Goal: Transaction & Acquisition: Book appointment/travel/reservation

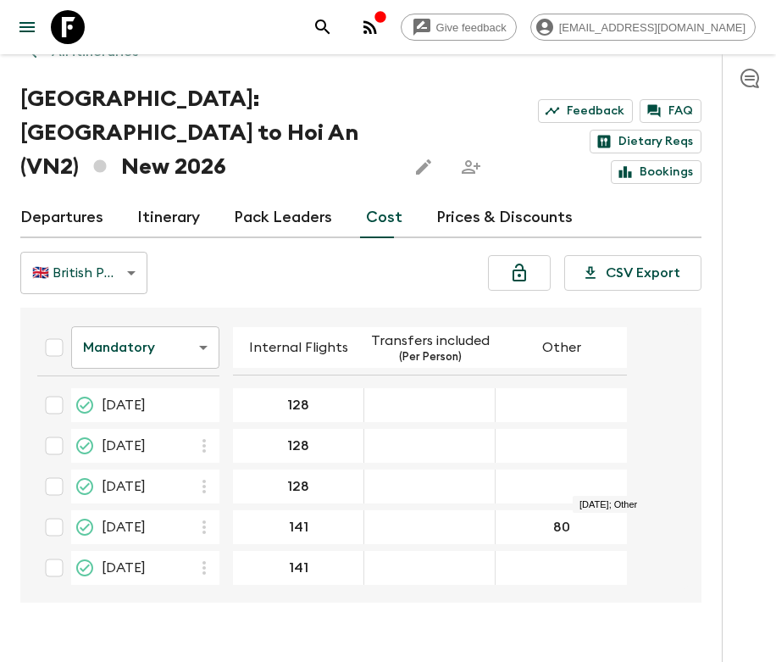
scroll to position [3, 0]
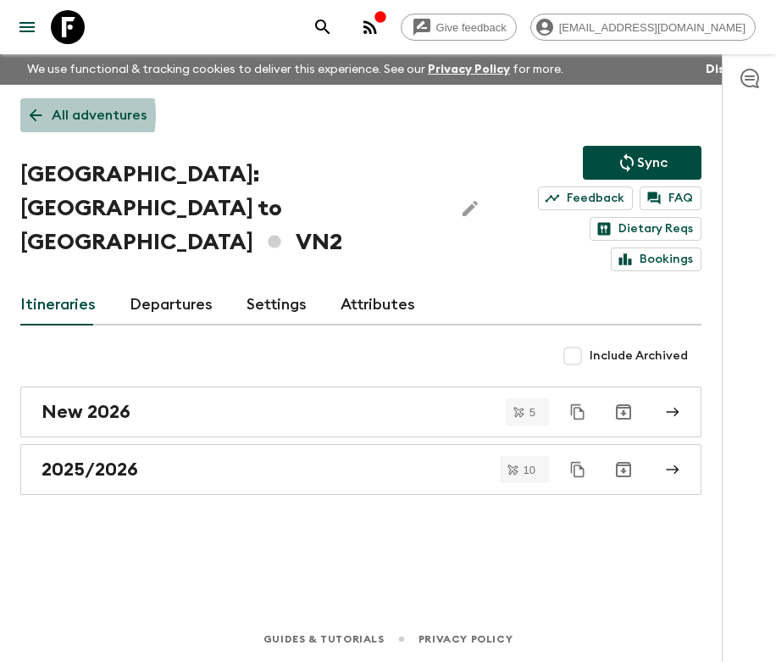
click at [52, 115] on p "All adventures" at bounding box center [99, 115] width 95 height 20
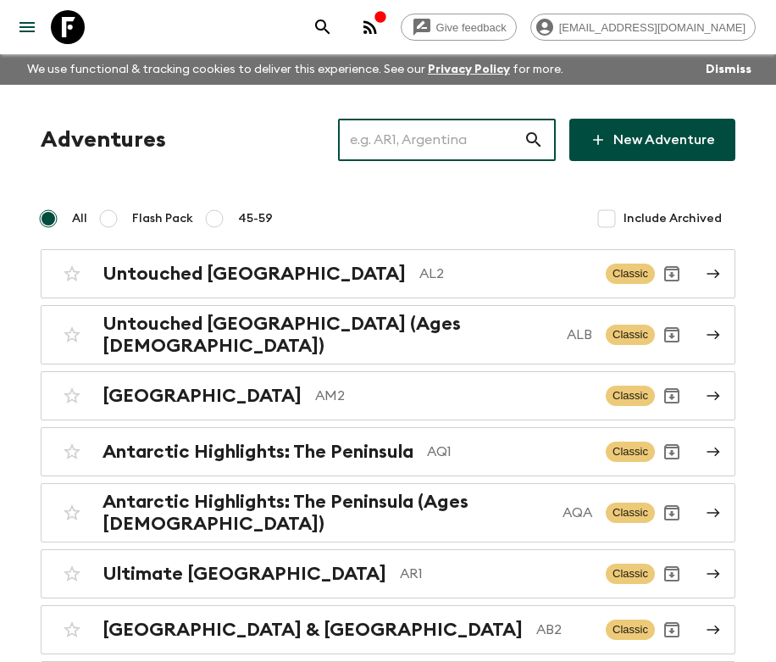
click at [449, 130] on input "text" at bounding box center [431, 139] width 186 height 47
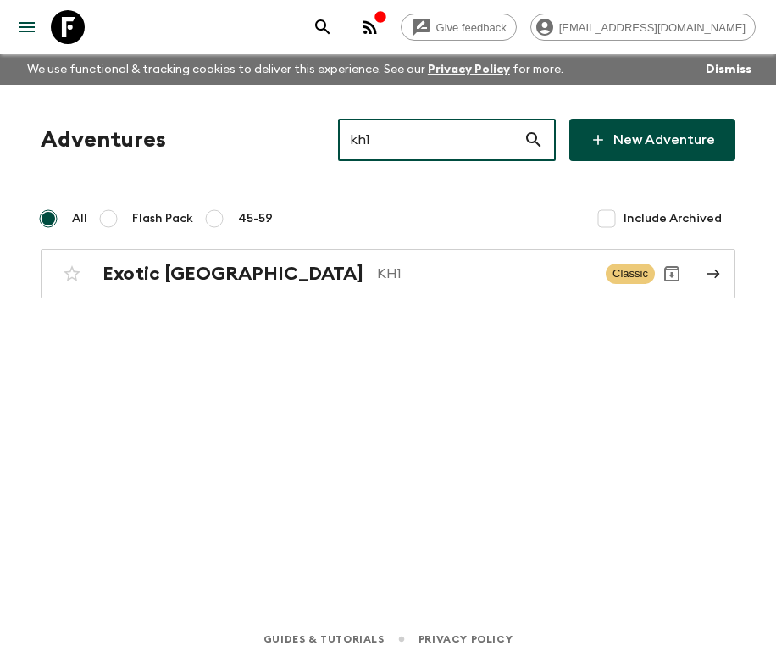
type input "kh1"
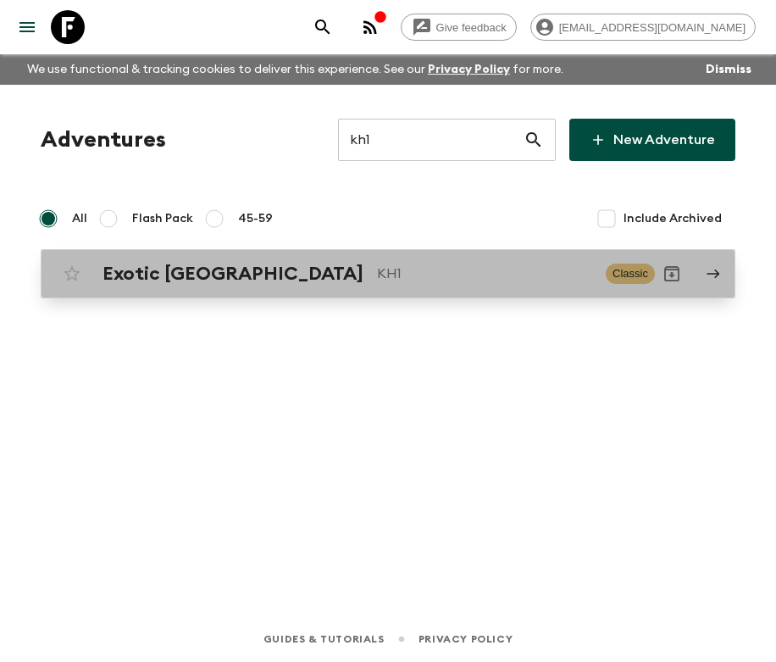
click at [264, 268] on div "Exotic [GEOGRAPHIC_DATA] KH1" at bounding box center [348, 274] width 490 height 22
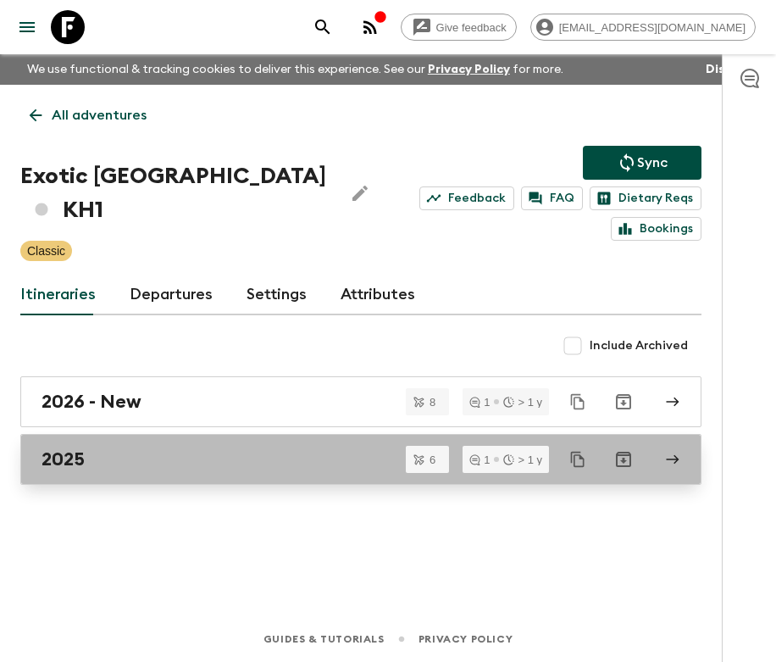
click at [194, 462] on div "2025" at bounding box center [345, 459] width 607 height 22
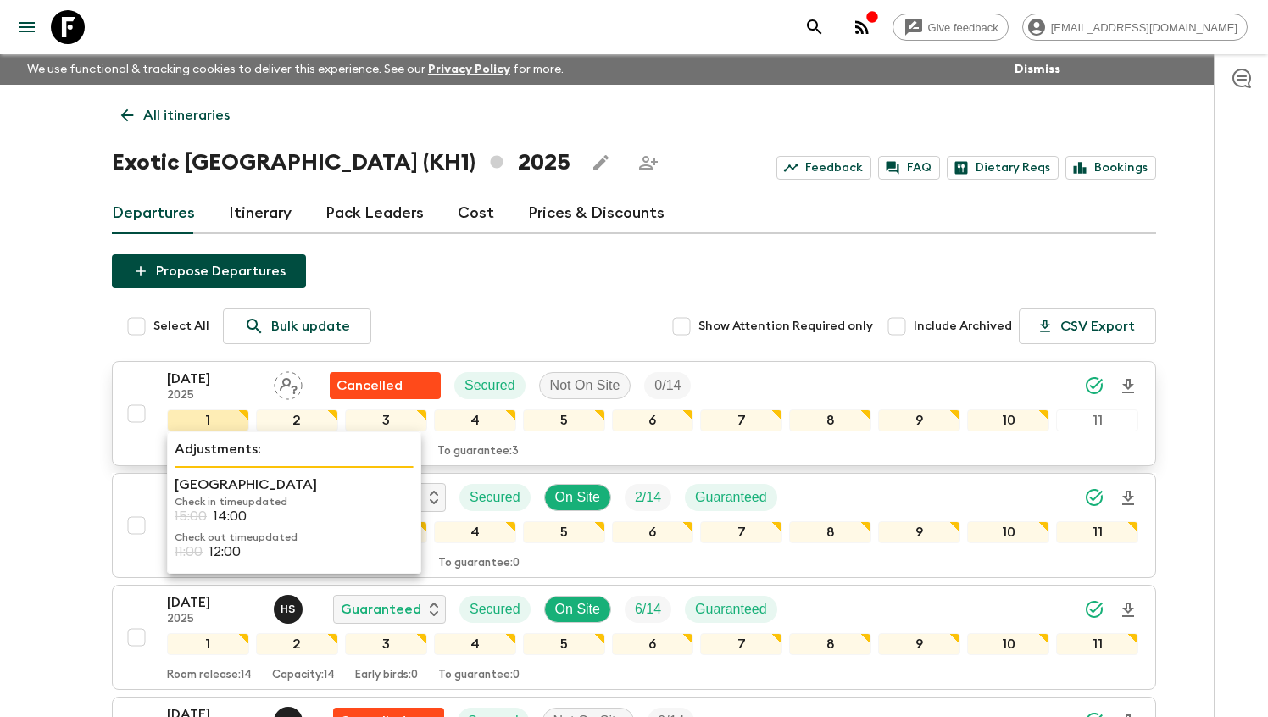
click at [227, 423] on div "1" at bounding box center [208, 420] width 82 height 22
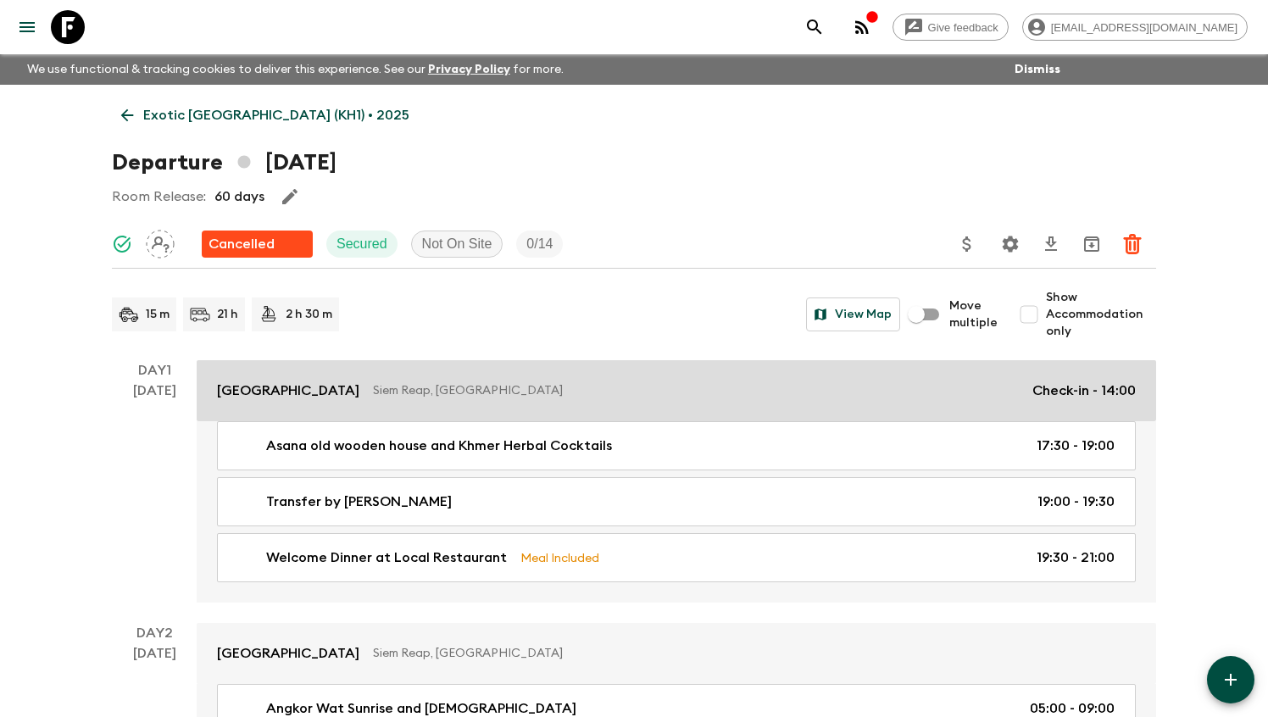
click at [643, 373] on link "Treeline Urban Resort [GEOGRAPHIC_DATA], [GEOGRAPHIC_DATA] Check-in - 14:00" at bounding box center [676, 390] width 959 height 61
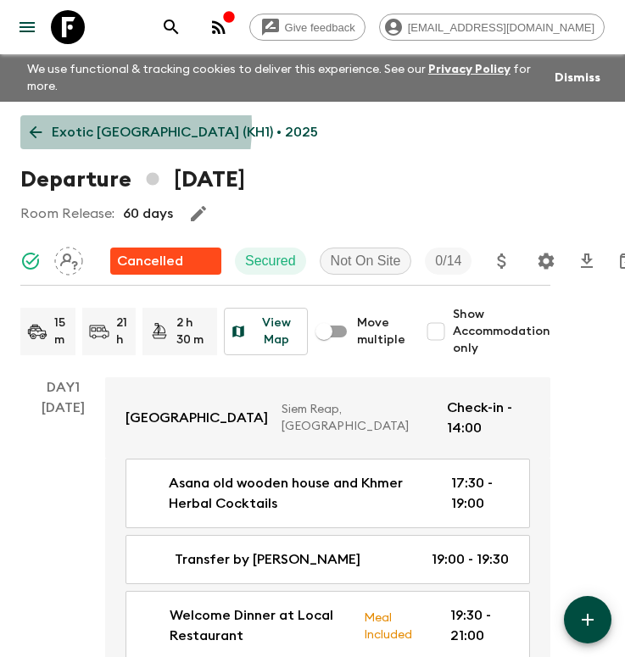
click at [53, 126] on p "Exotic [GEOGRAPHIC_DATA] (KH1) • 2025" at bounding box center [185, 132] width 266 height 20
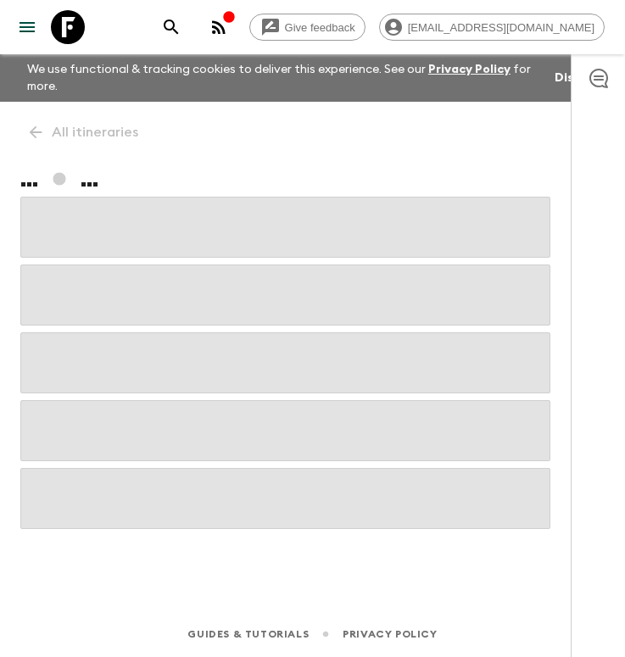
click at [29, 132] on div "All itineraries ... ..." at bounding box center [285, 333] width 570 height 462
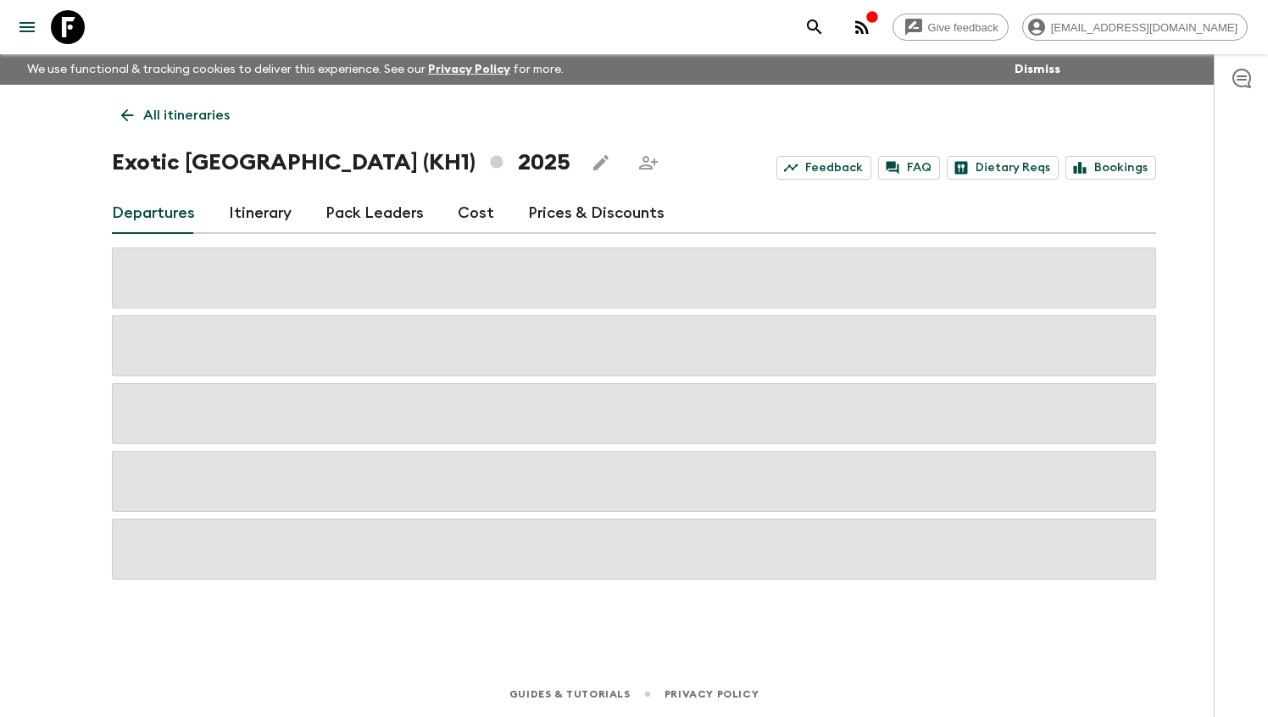
click at [169, 115] on p "All itineraries" at bounding box center [186, 115] width 86 height 20
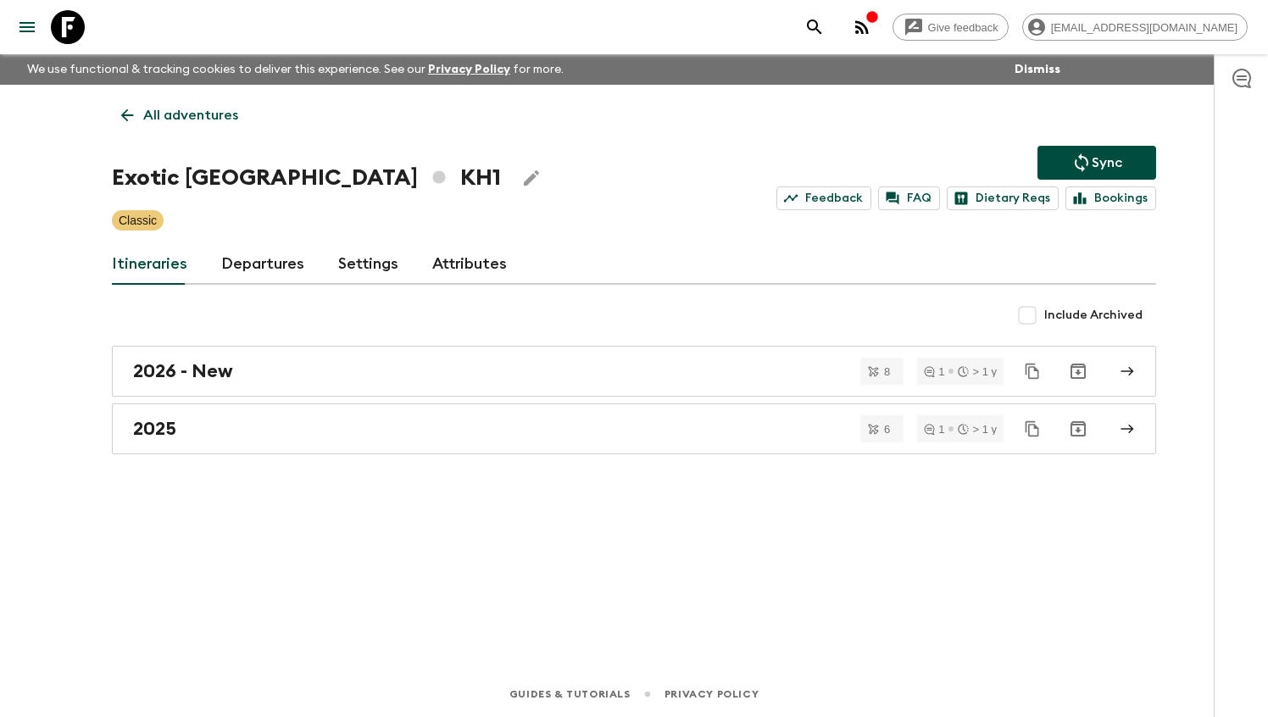
click at [223, 111] on p "All adventures" at bounding box center [190, 115] width 95 height 20
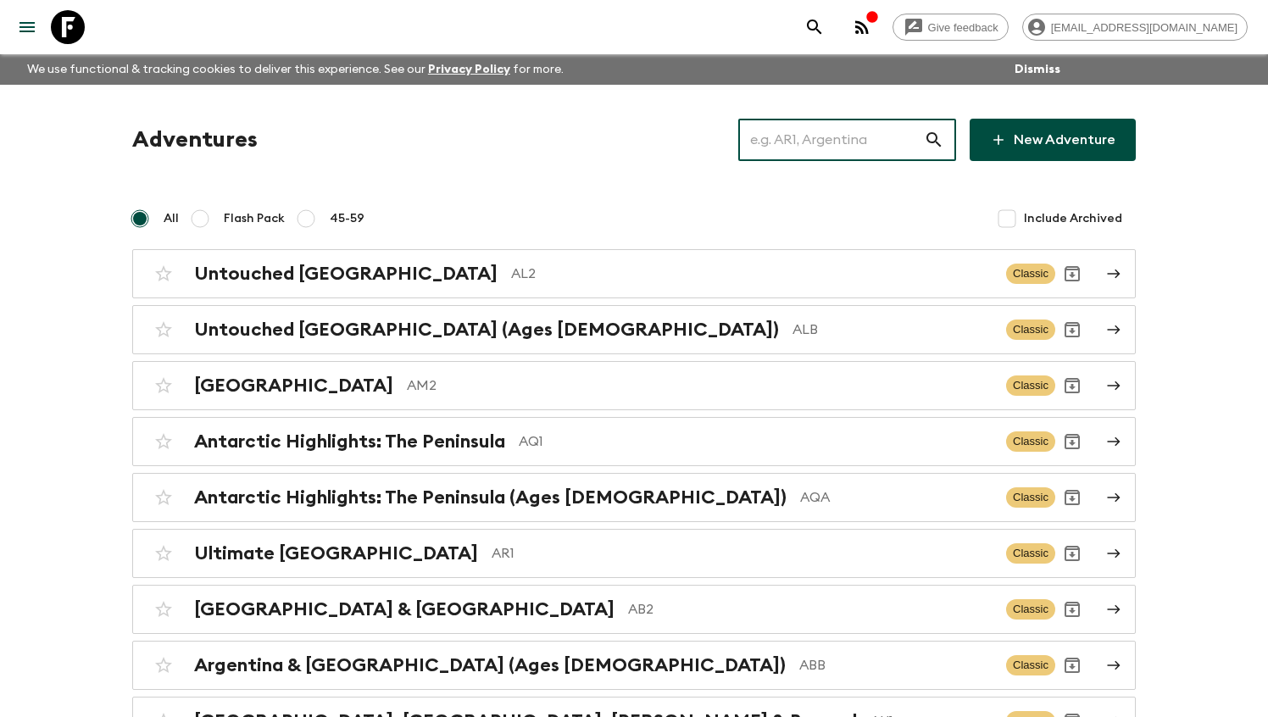
click at [775, 152] on input "text" at bounding box center [831, 139] width 186 height 47
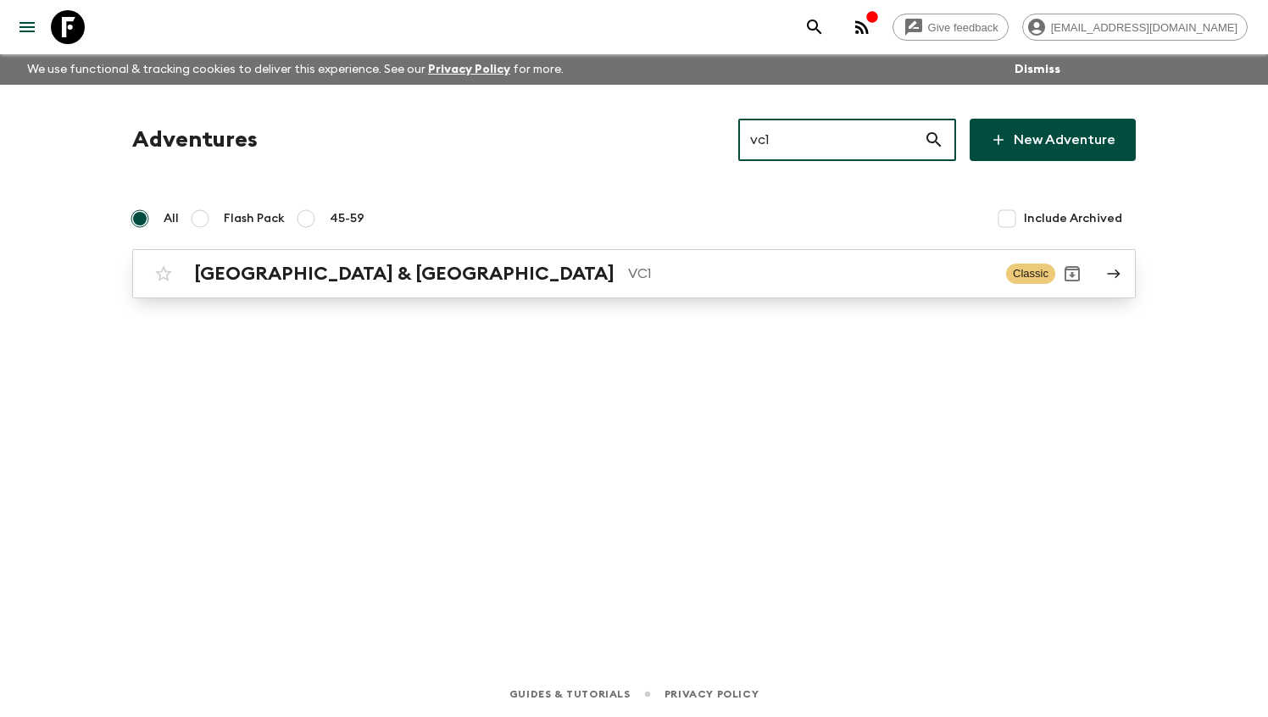
type input "vc1"
click at [644, 275] on p "VC1" at bounding box center [810, 274] width 364 height 20
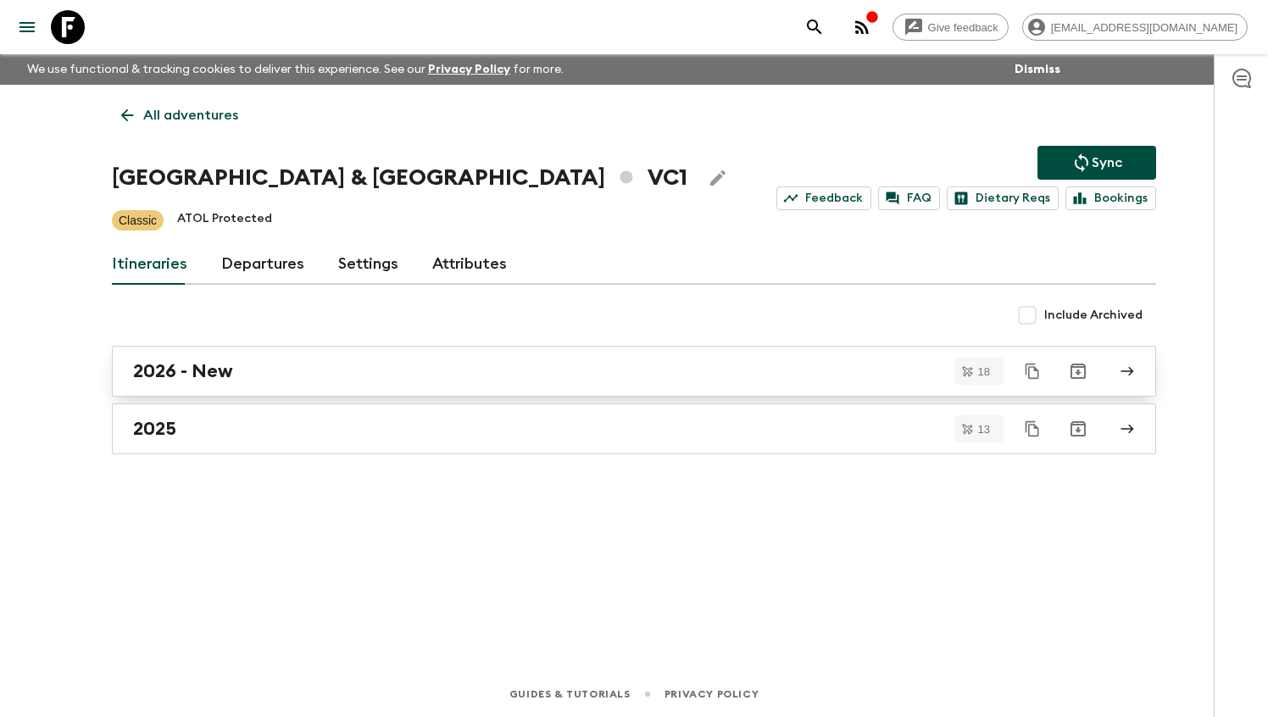
click at [274, 395] on link "2026 - New" at bounding box center [634, 371] width 1044 height 51
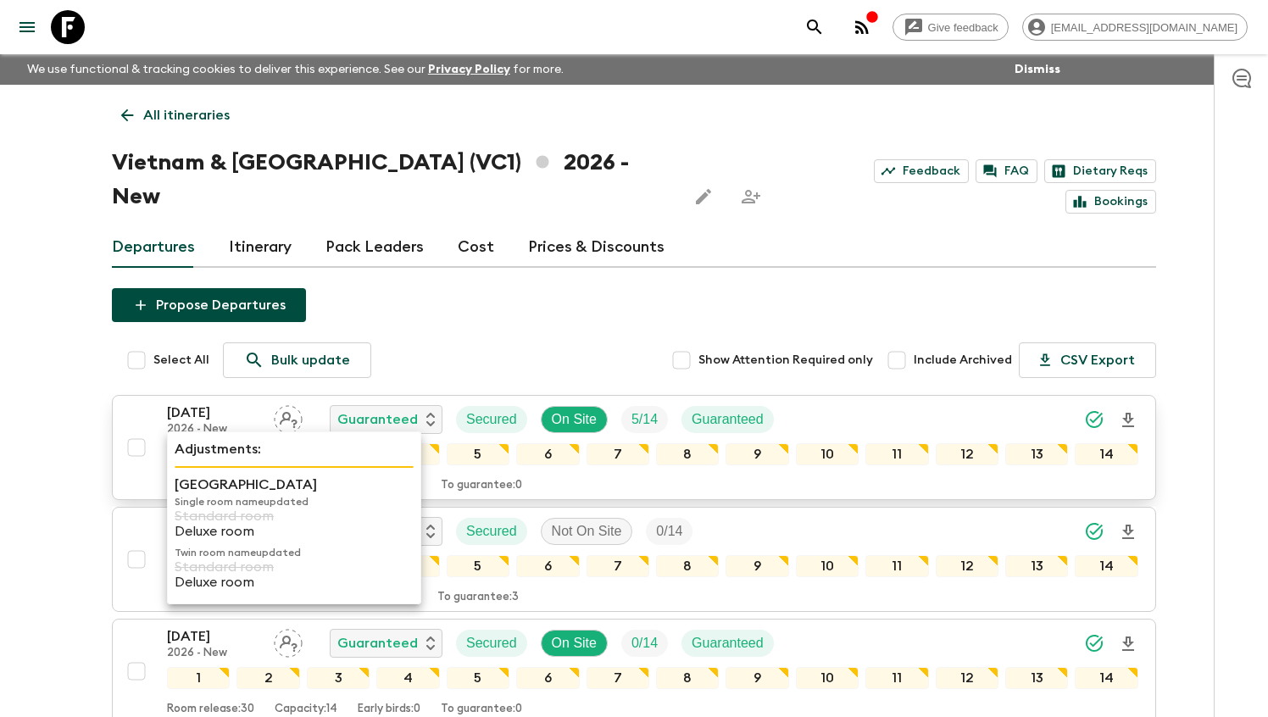
click at [199, 443] on div "1" at bounding box center [198, 454] width 63 height 22
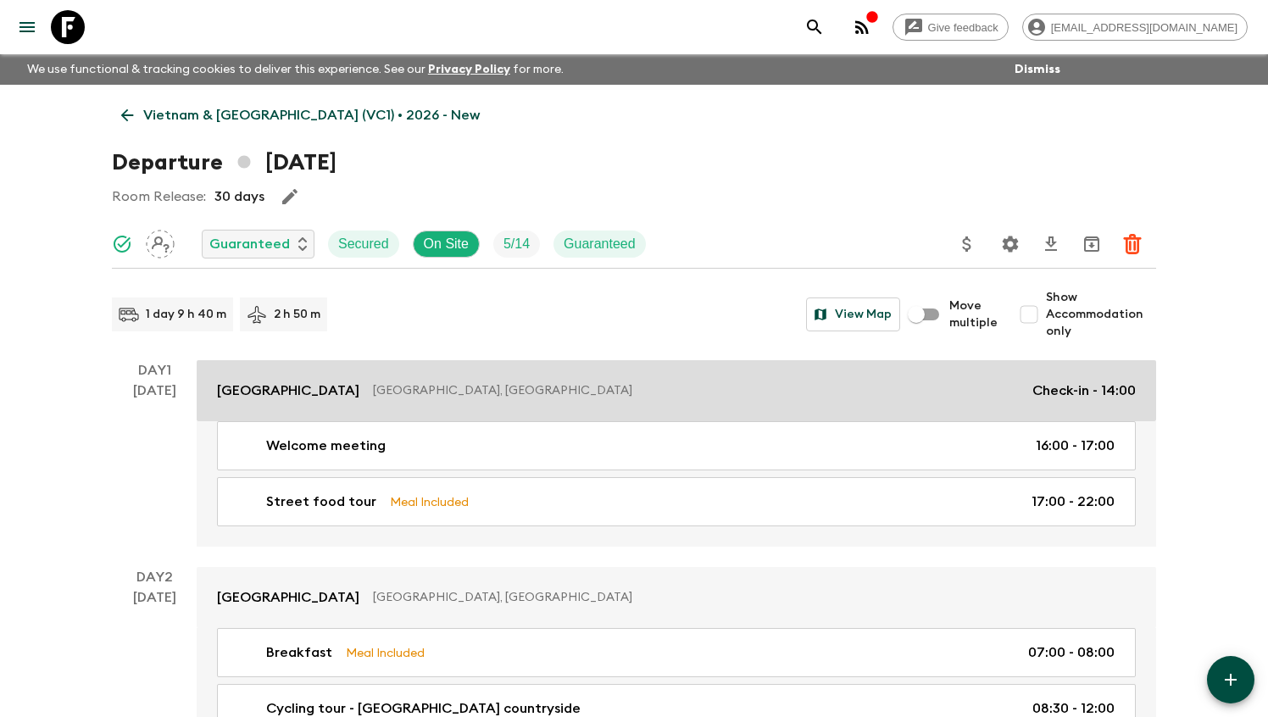
click at [386, 388] on p "[GEOGRAPHIC_DATA], [GEOGRAPHIC_DATA]" at bounding box center [696, 390] width 646 height 17
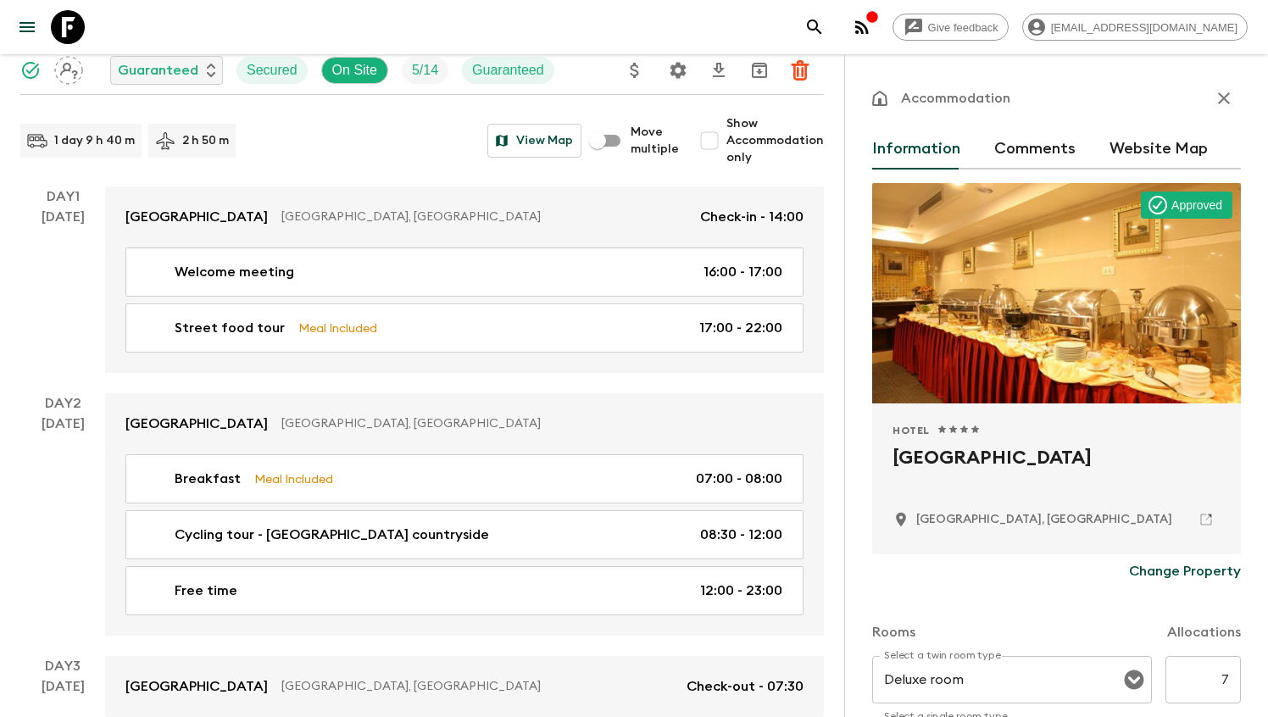
click at [775, 93] on icon "button" at bounding box center [1224, 98] width 20 height 20
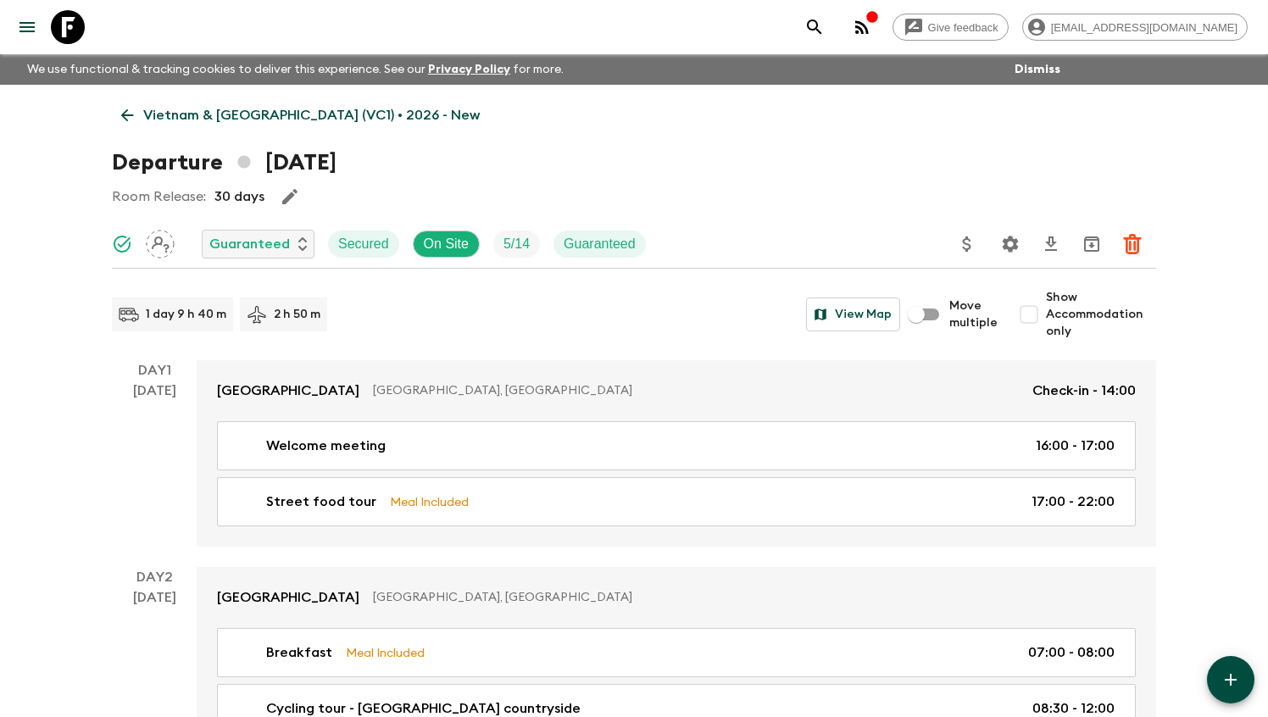
click at [125, 109] on icon at bounding box center [127, 115] width 19 height 19
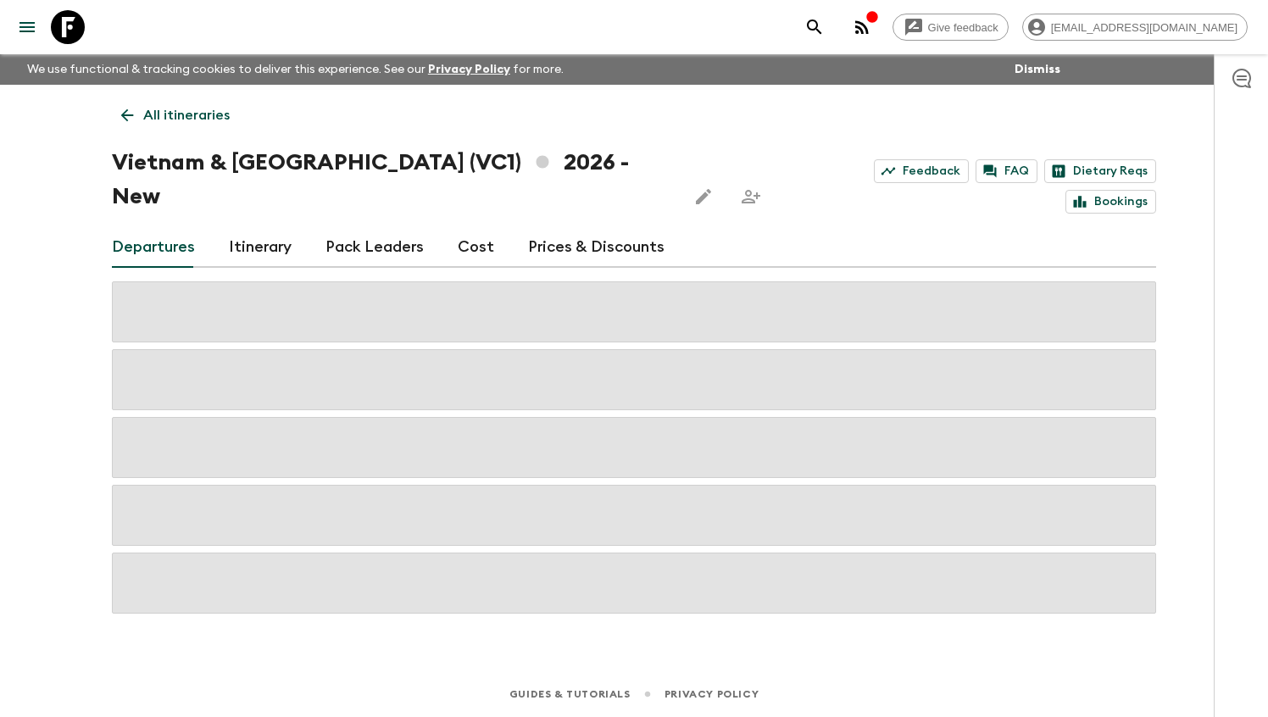
click at [477, 227] on link "Cost" at bounding box center [476, 247] width 36 height 41
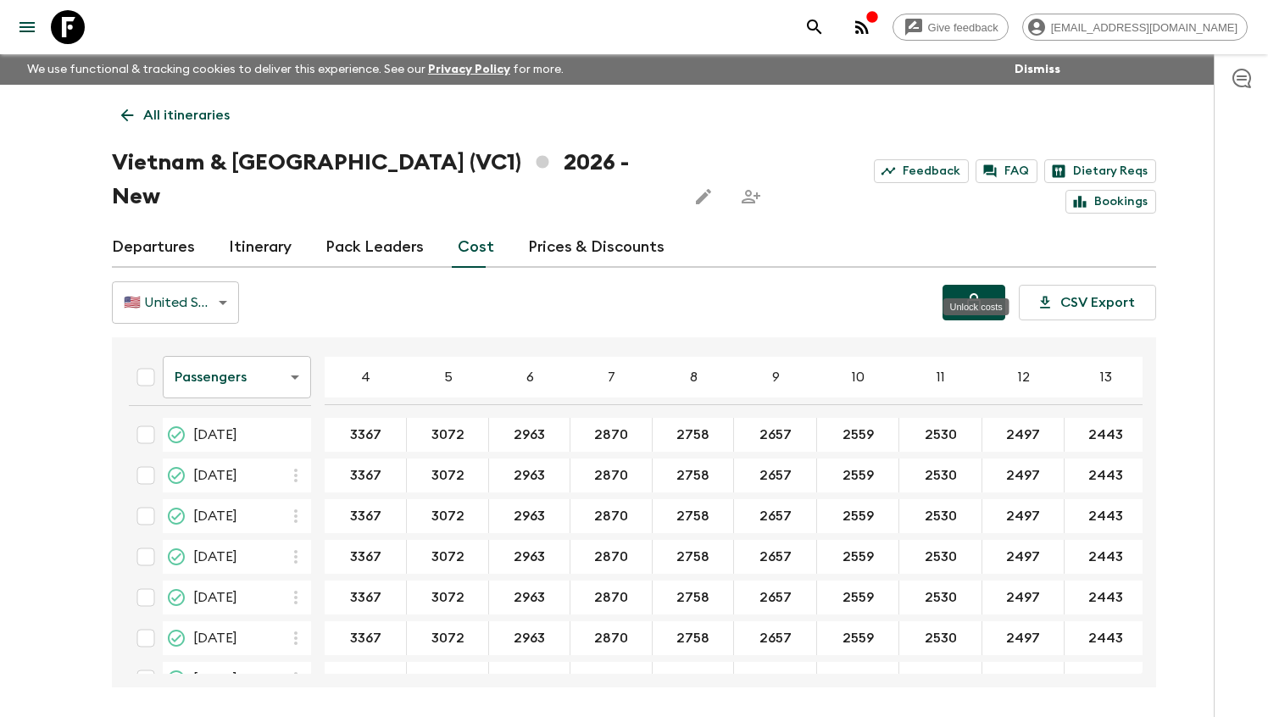
click at [775, 285] on button "Unlock costs" at bounding box center [973, 303] width 63 height 36
